Goal: Navigation & Orientation: Find specific page/section

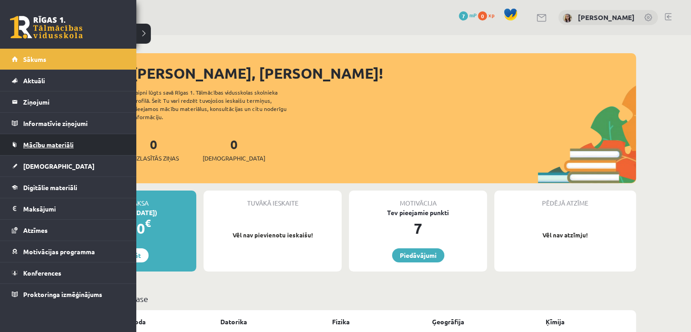
click at [52, 148] on link "Mācību materiāli" at bounding box center [68, 144] width 113 height 21
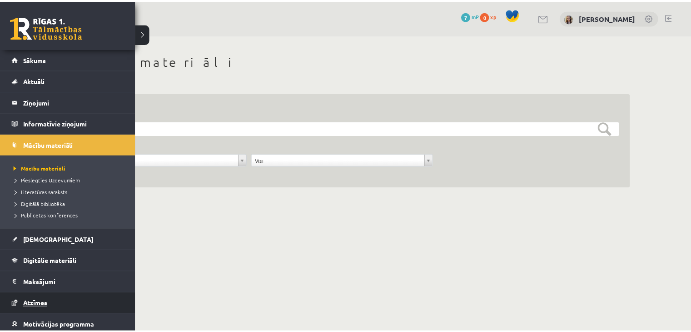
scroll to position [45, 0]
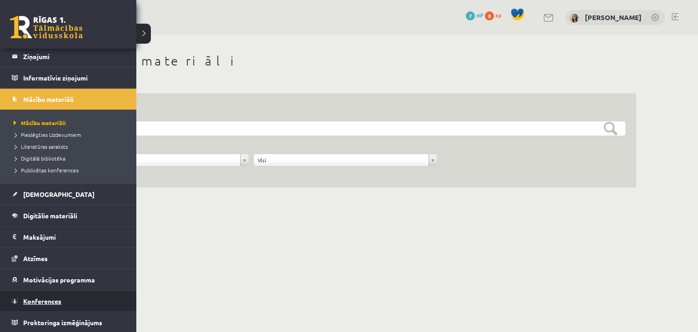
click at [53, 302] on span "Konferences" at bounding box center [42, 301] width 38 height 8
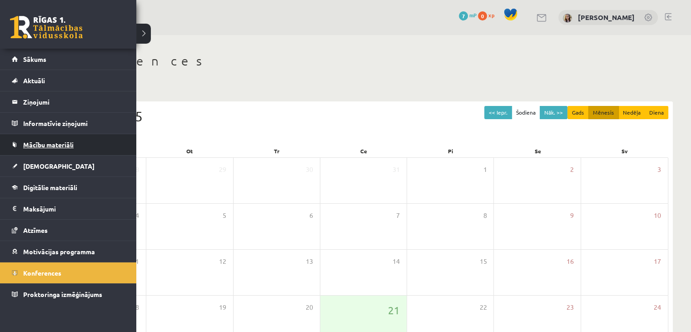
click at [46, 148] on link "Mācību materiāli" at bounding box center [68, 144] width 113 height 21
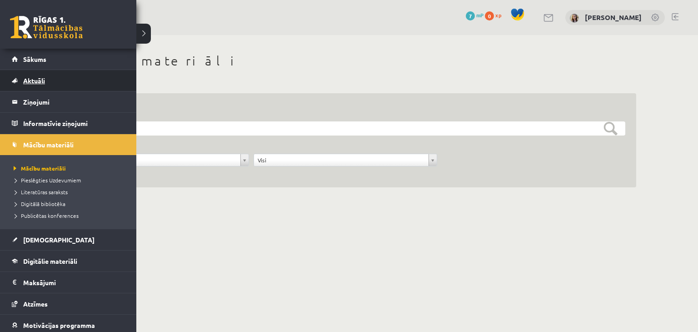
click at [31, 85] on link "Aktuāli" at bounding box center [68, 80] width 113 height 21
